Goal: Information Seeking & Learning: Learn about a topic

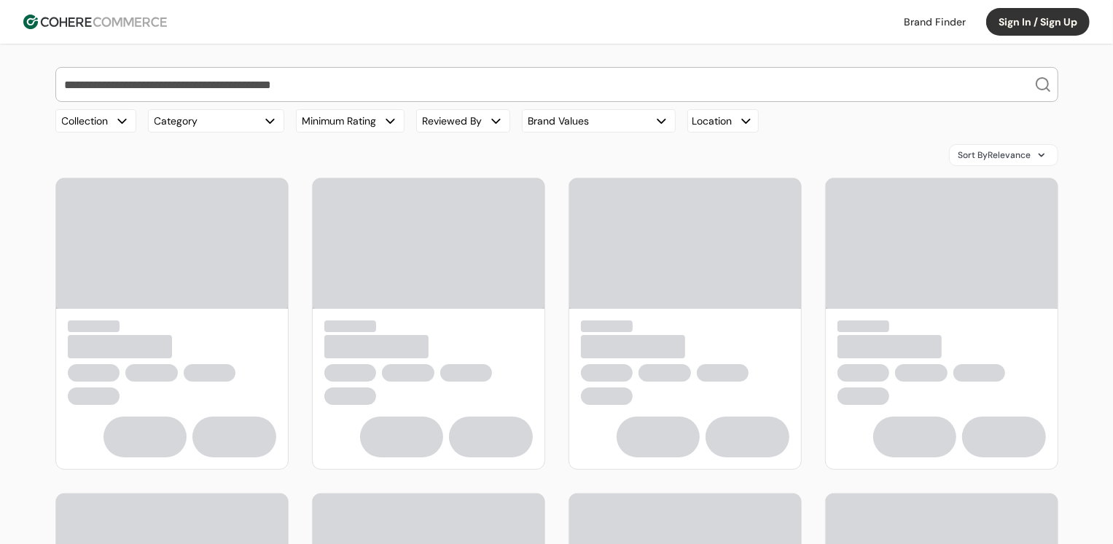
click at [258, 90] on input "search" at bounding box center [548, 85] width 972 height 34
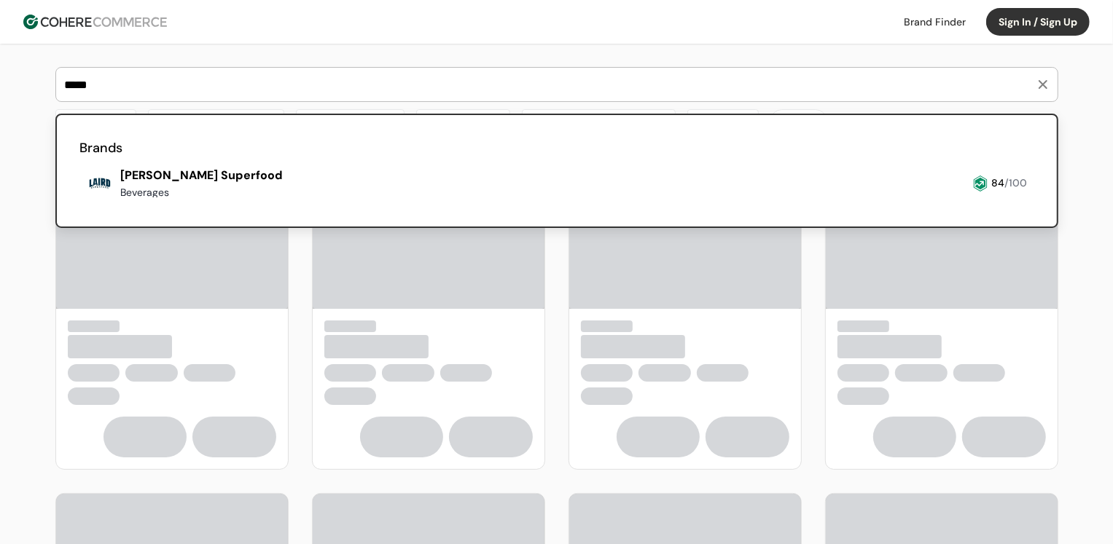
type input "*****"
click at [80, 203] on link at bounding box center [80, 203] width 0 height 0
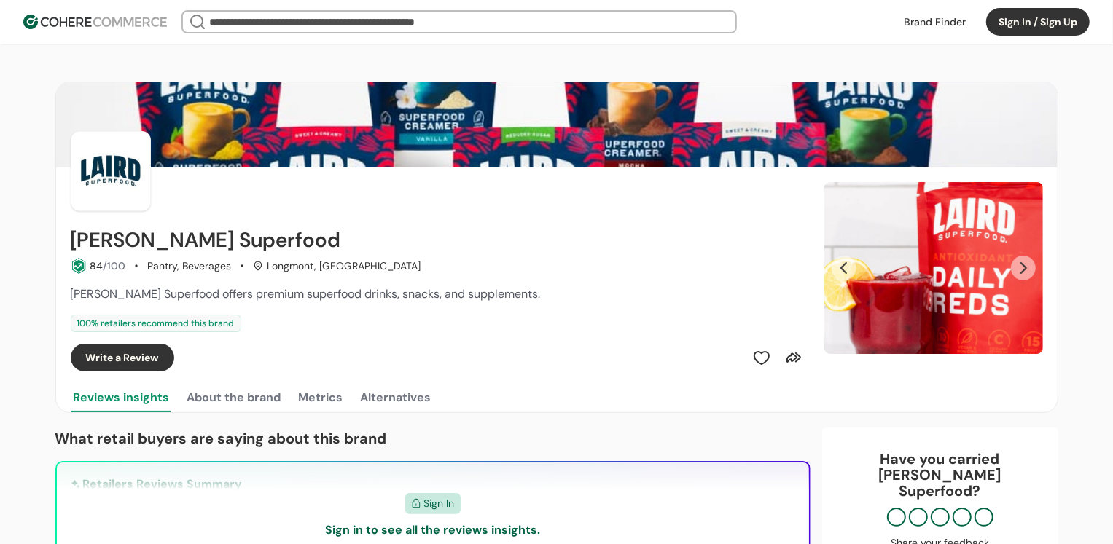
click at [1026, 268] on button "Next Slide" at bounding box center [1023, 268] width 25 height 25
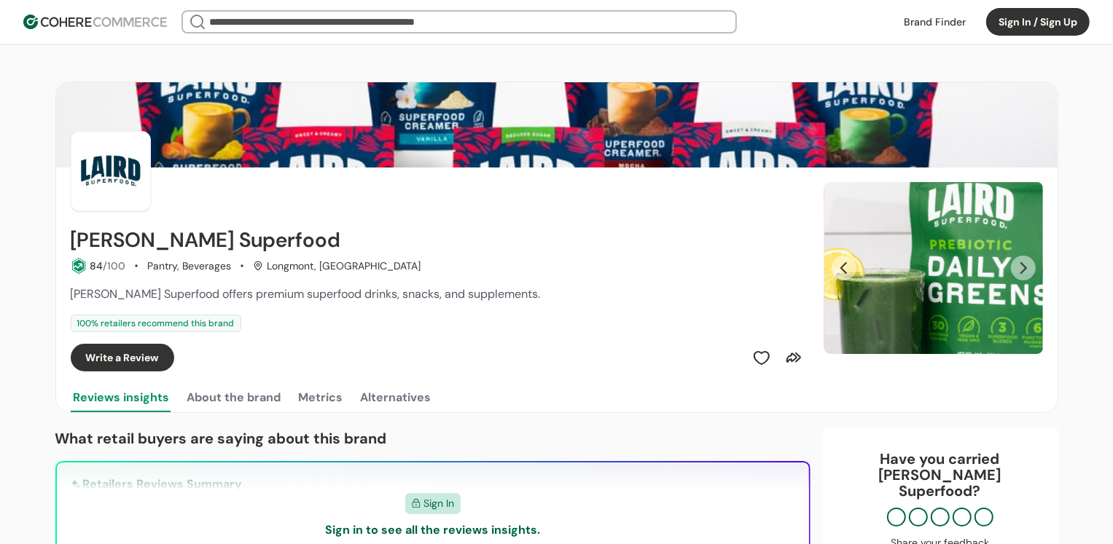
click at [1026, 268] on button "Next Slide" at bounding box center [1023, 268] width 25 height 25
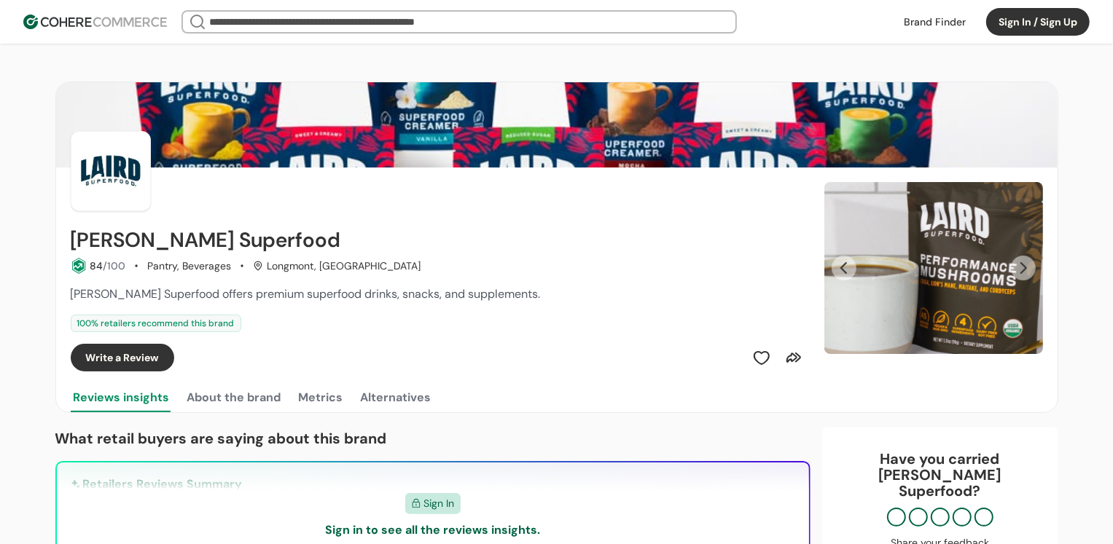
click at [1026, 268] on button "Next Slide" at bounding box center [1023, 268] width 25 height 25
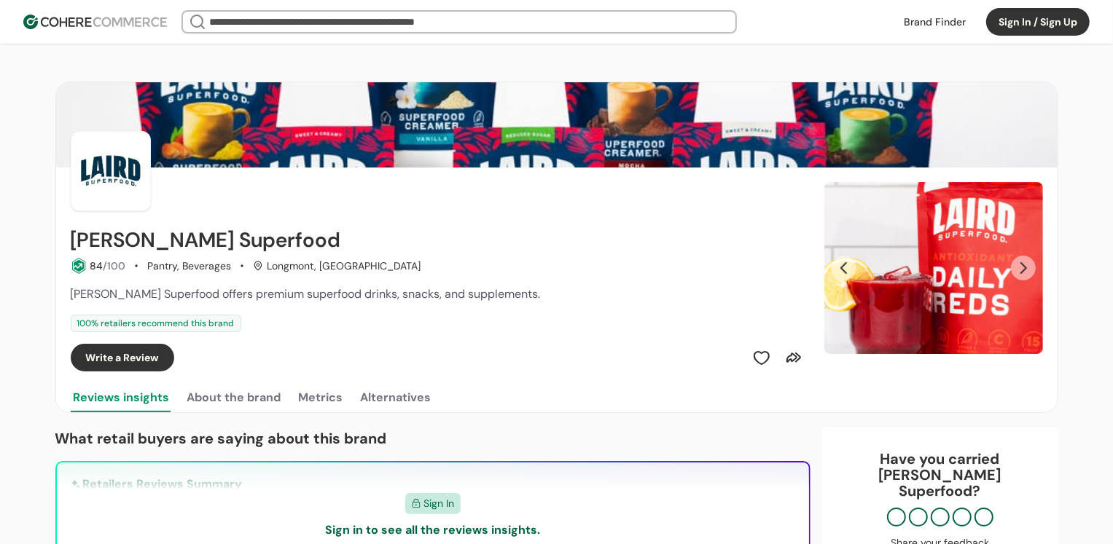
click at [1026, 268] on button "Next Slide" at bounding box center [1023, 268] width 25 height 25
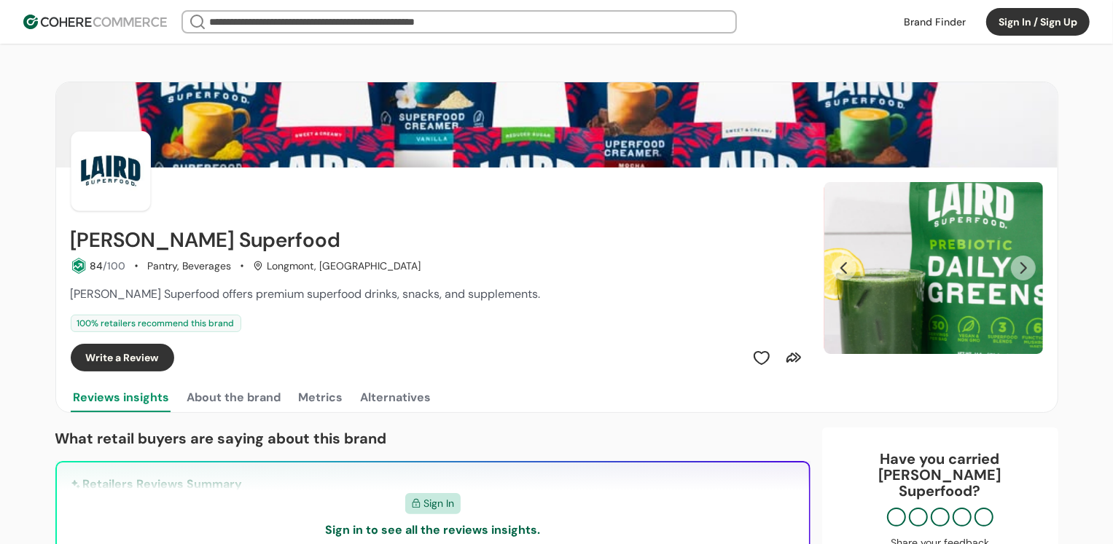
click at [409, 26] on input "search" at bounding box center [459, 22] width 506 height 20
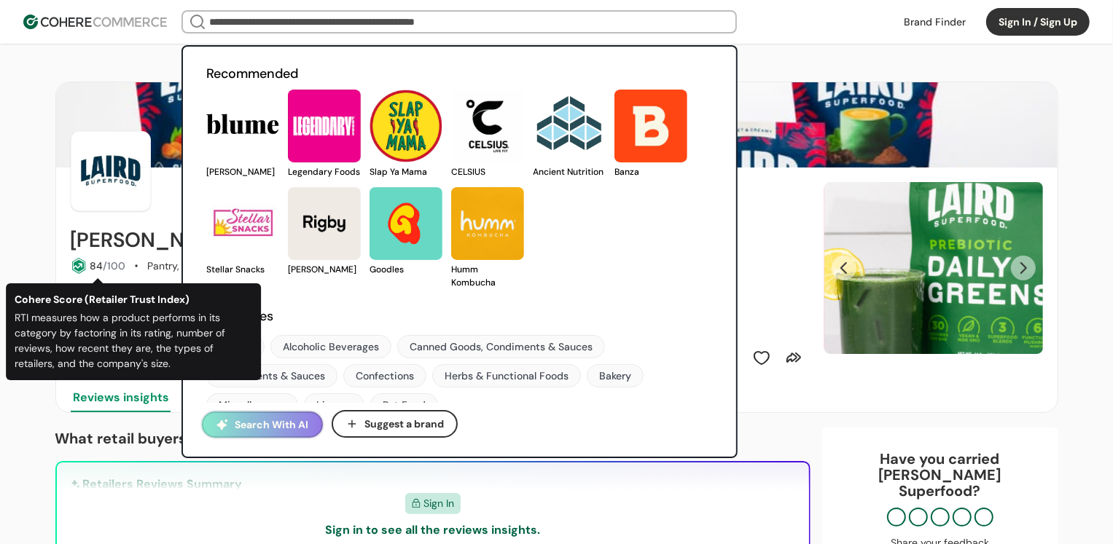
click at [27, 289] on div "Cohere Score (Retailer Trust Index) RTI measures how a product performs in its …" at bounding box center [133, 331] width 255 height 97
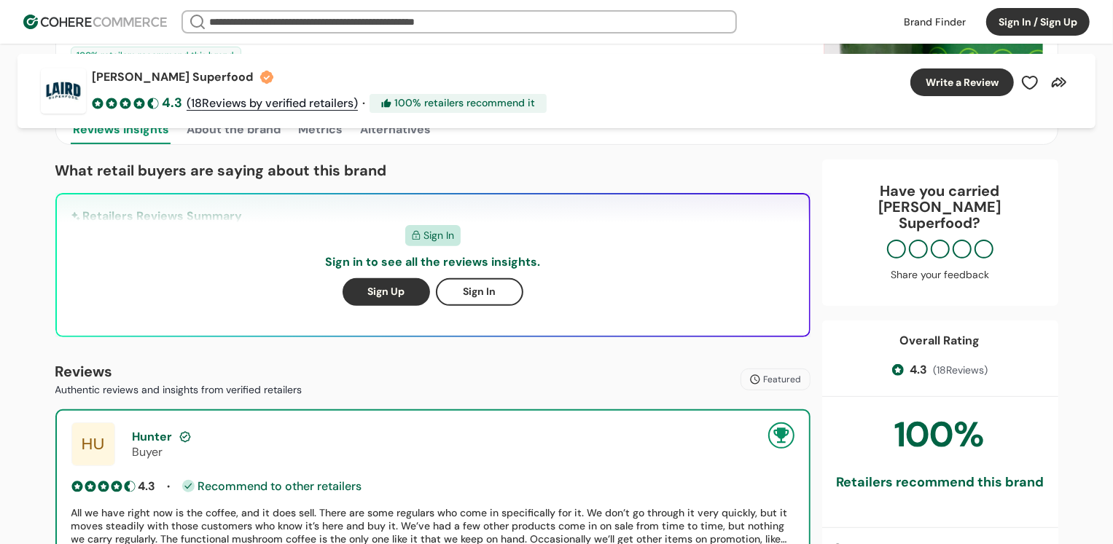
scroll to position [283, 0]
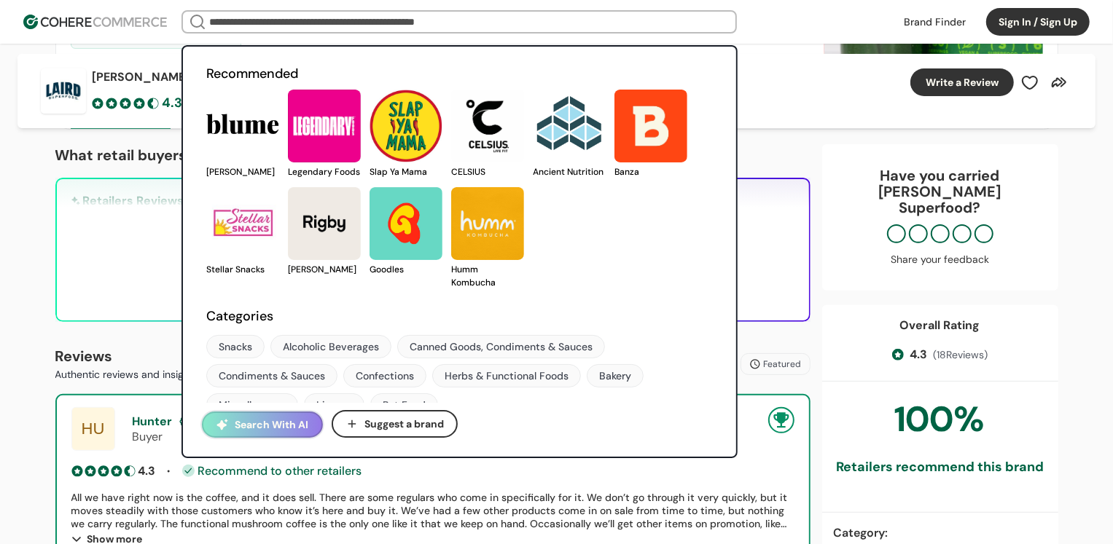
click at [248, 22] on input "search" at bounding box center [459, 22] width 506 height 20
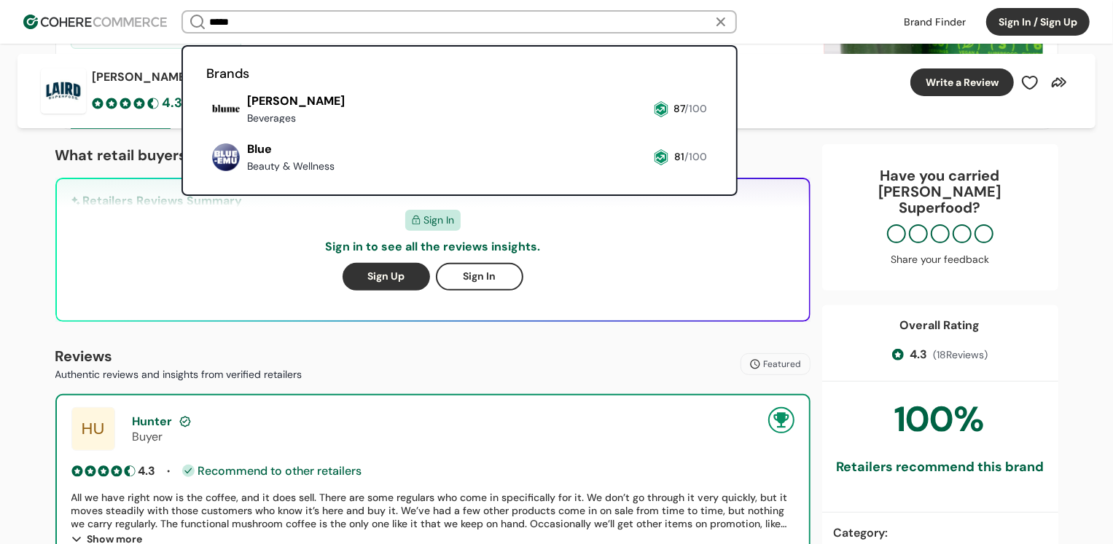
type input "*****"
click at [206, 129] on link at bounding box center [206, 129] width 0 height 0
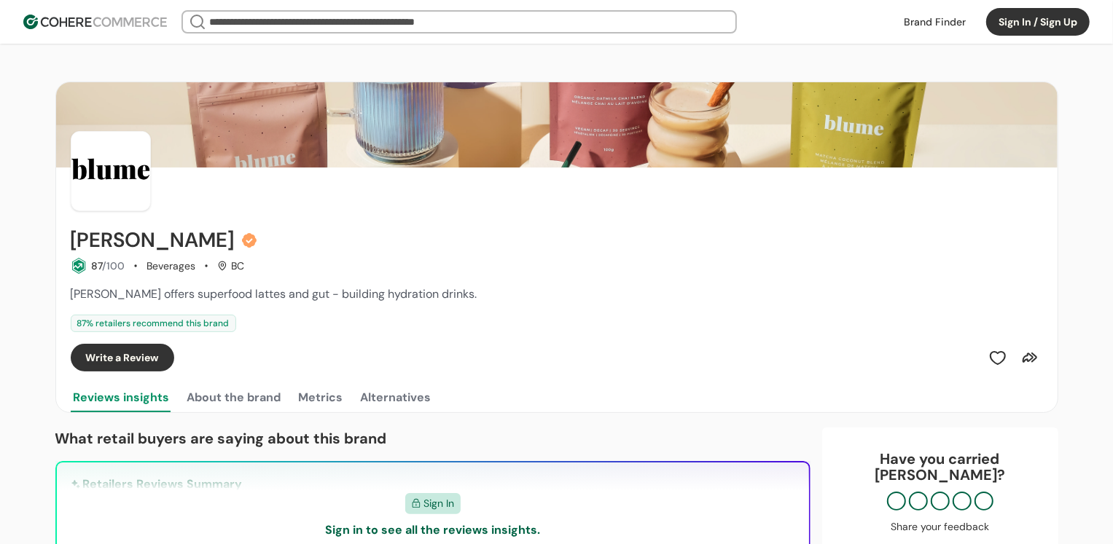
click at [714, 137] on div at bounding box center [557, 171] width 972 height 80
click at [355, 17] on input "search" at bounding box center [459, 22] width 506 height 20
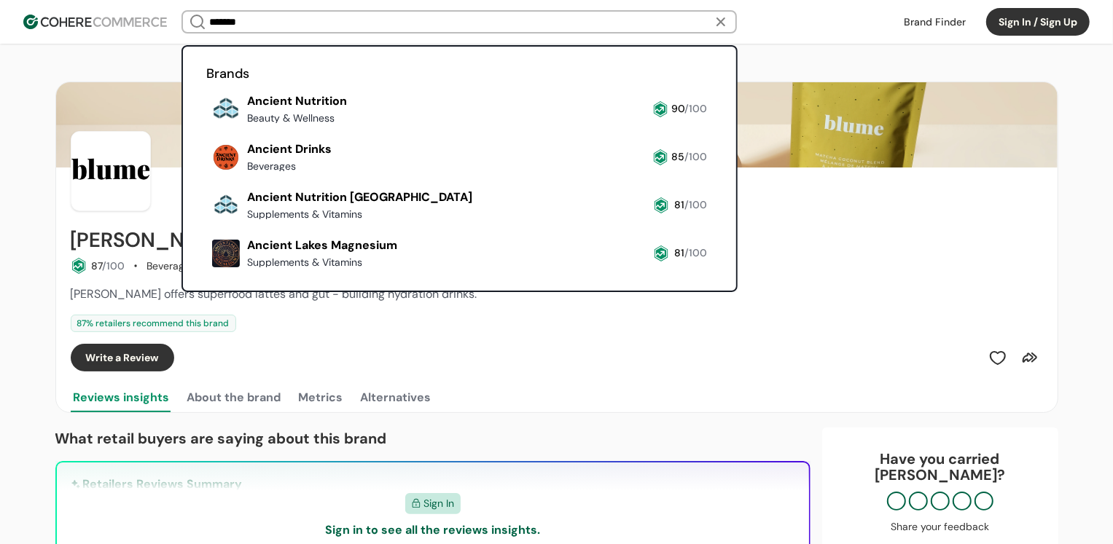
type input "*******"
click at [206, 129] on link at bounding box center [206, 129] width 0 height 0
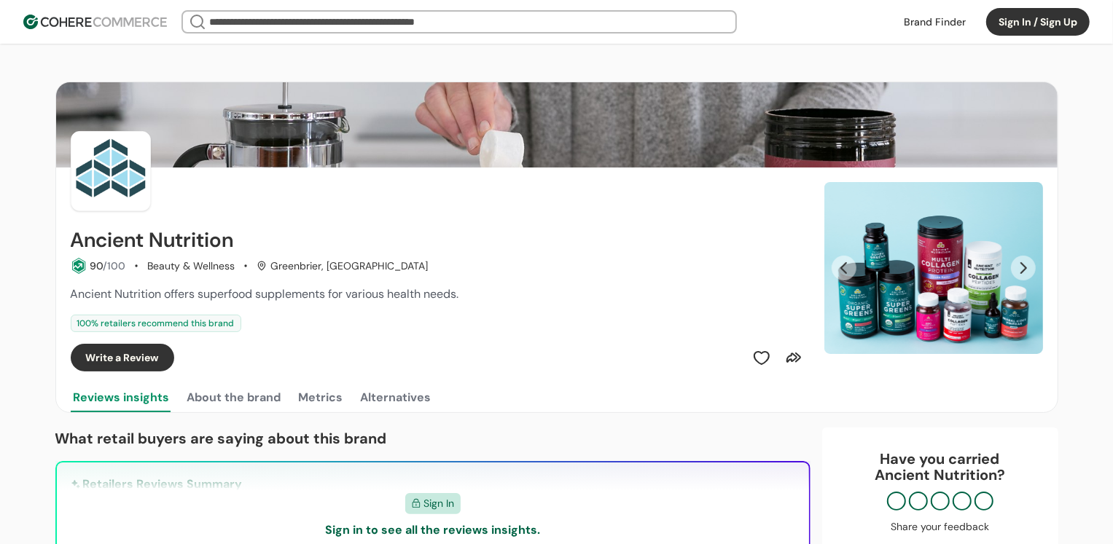
click at [1020, 266] on button "Next Slide" at bounding box center [1023, 268] width 25 height 25
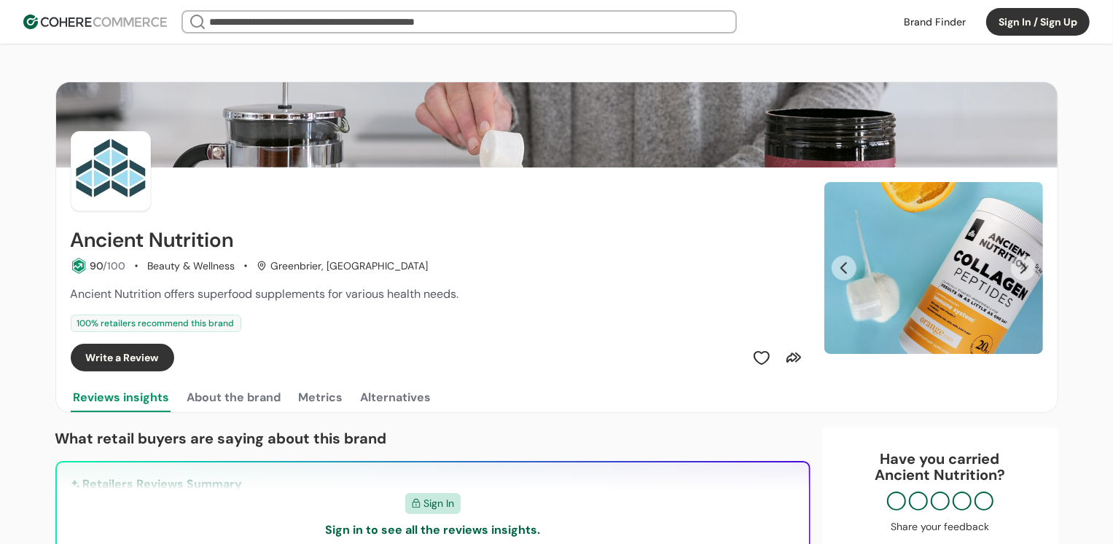
click at [1020, 266] on button "Next Slide" at bounding box center [1023, 268] width 25 height 25
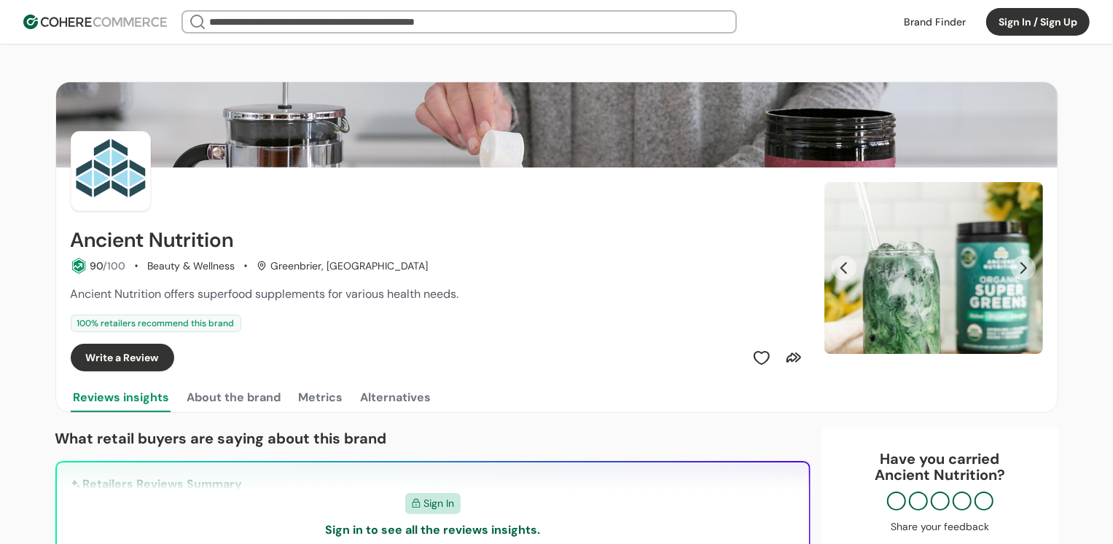
click at [1020, 266] on button "Next Slide" at bounding box center [1023, 268] width 25 height 25
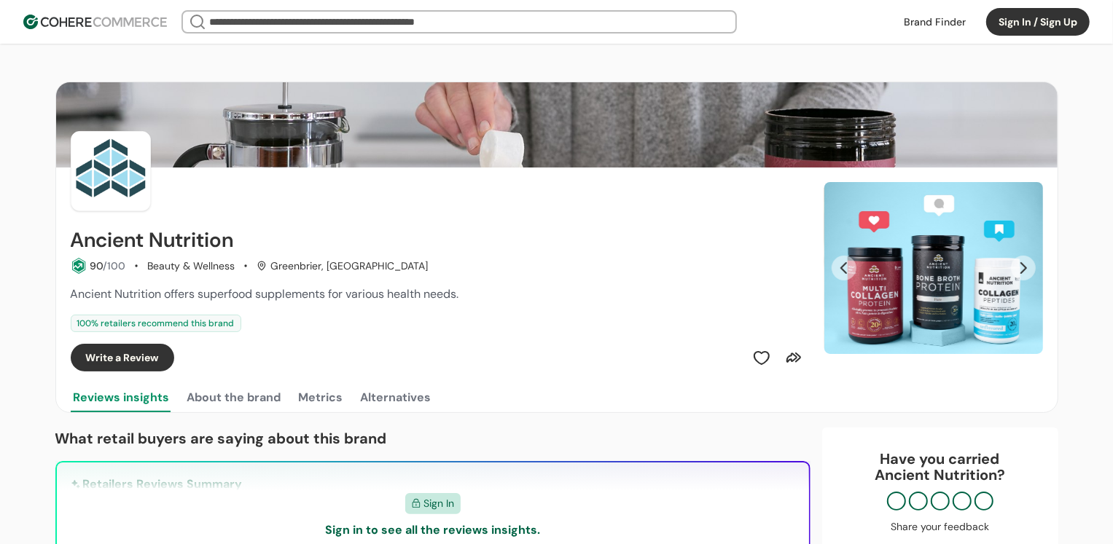
click at [1020, 266] on button "Next Slide" at bounding box center [1023, 268] width 25 height 25
